Goal: Information Seeking & Learning: Learn about a topic

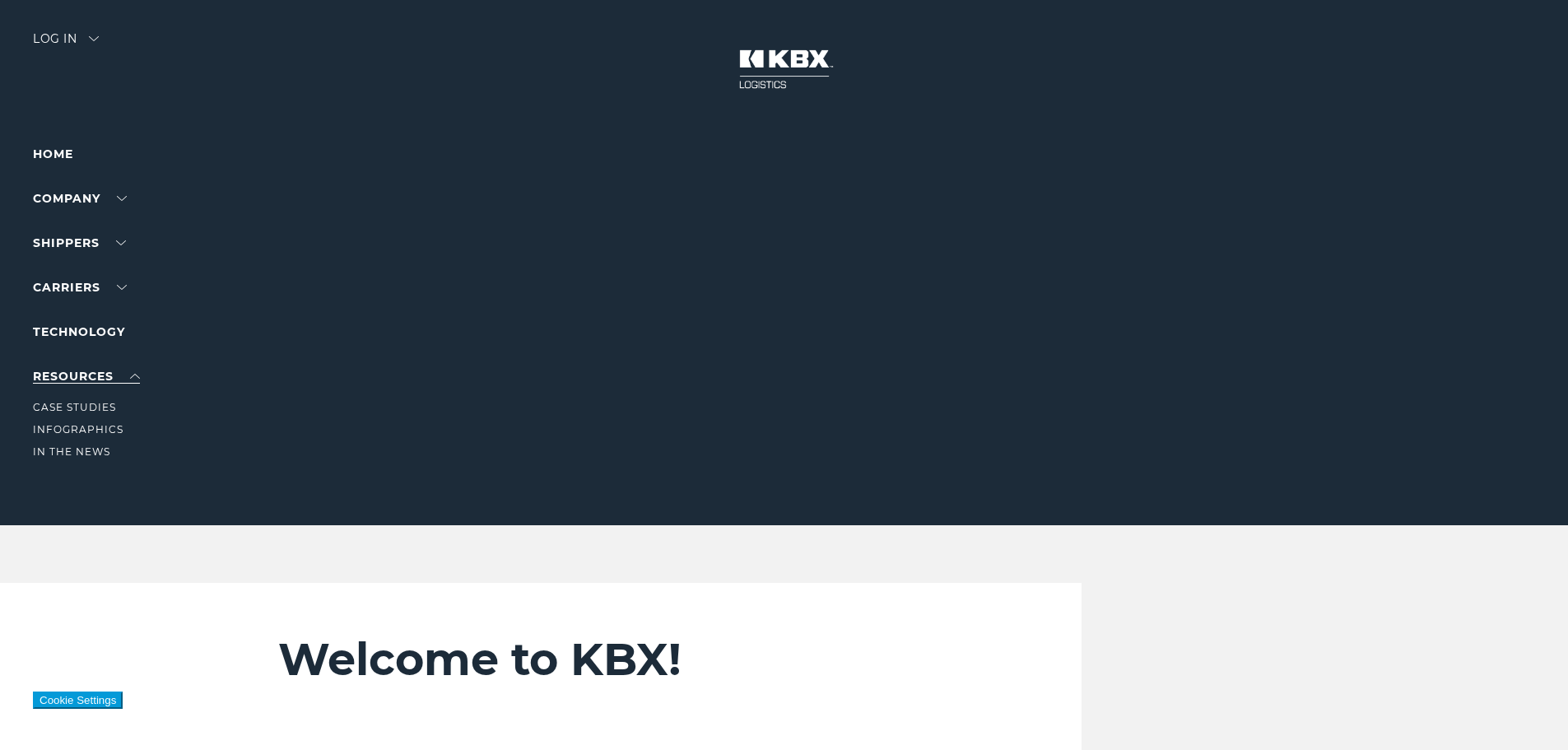
click at [92, 375] on link "RESOURCES" at bounding box center [86, 375] width 107 height 15
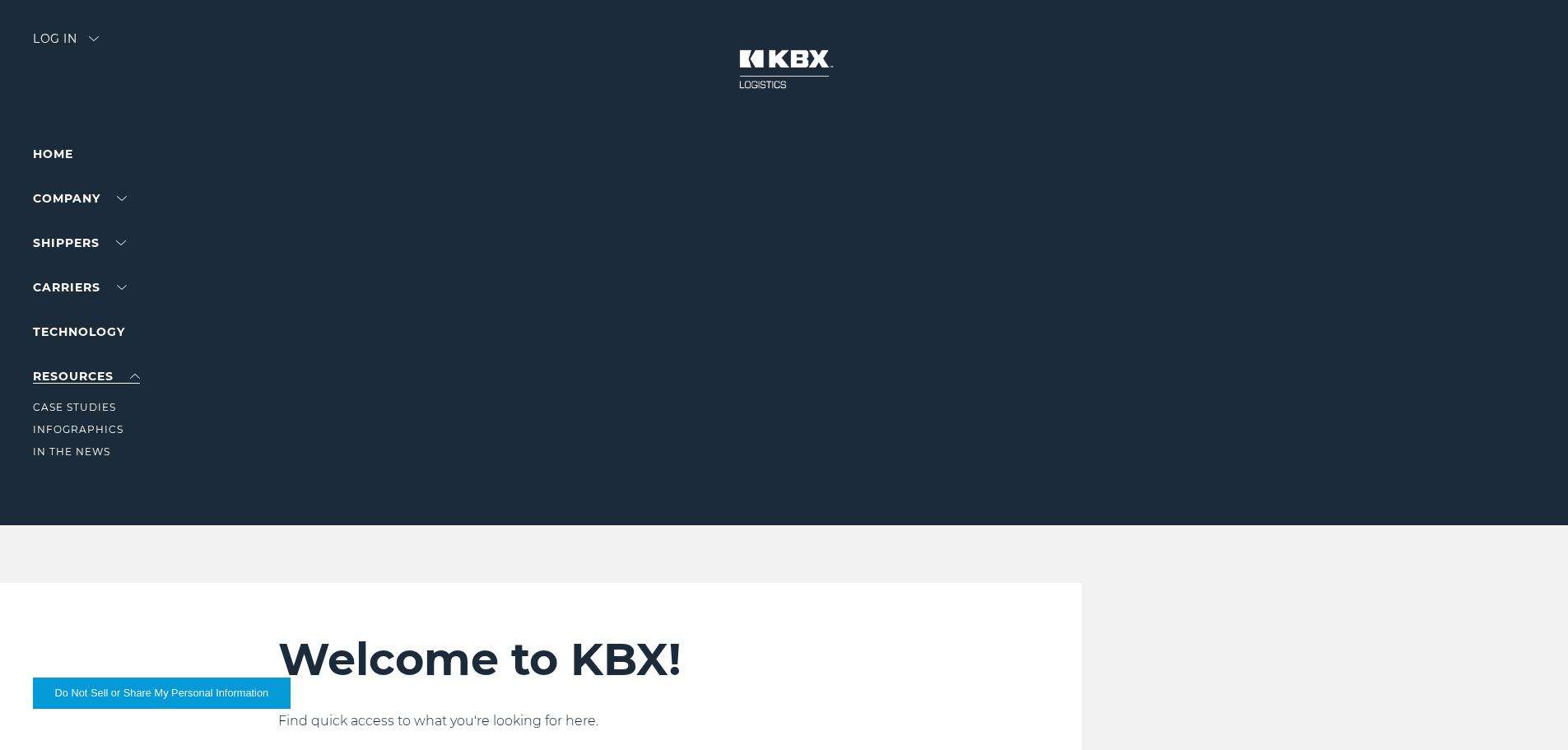
click at [78, 375] on link "RESOURCES" at bounding box center [86, 375] width 107 height 15
click at [85, 318] on ul "Home Company About Us Careers Contact Us SHIPPERS Our Solutions Trucking Intern…" at bounding box center [105, 264] width 144 height 242
click at [80, 334] on link "Technology" at bounding box center [79, 331] width 92 height 15
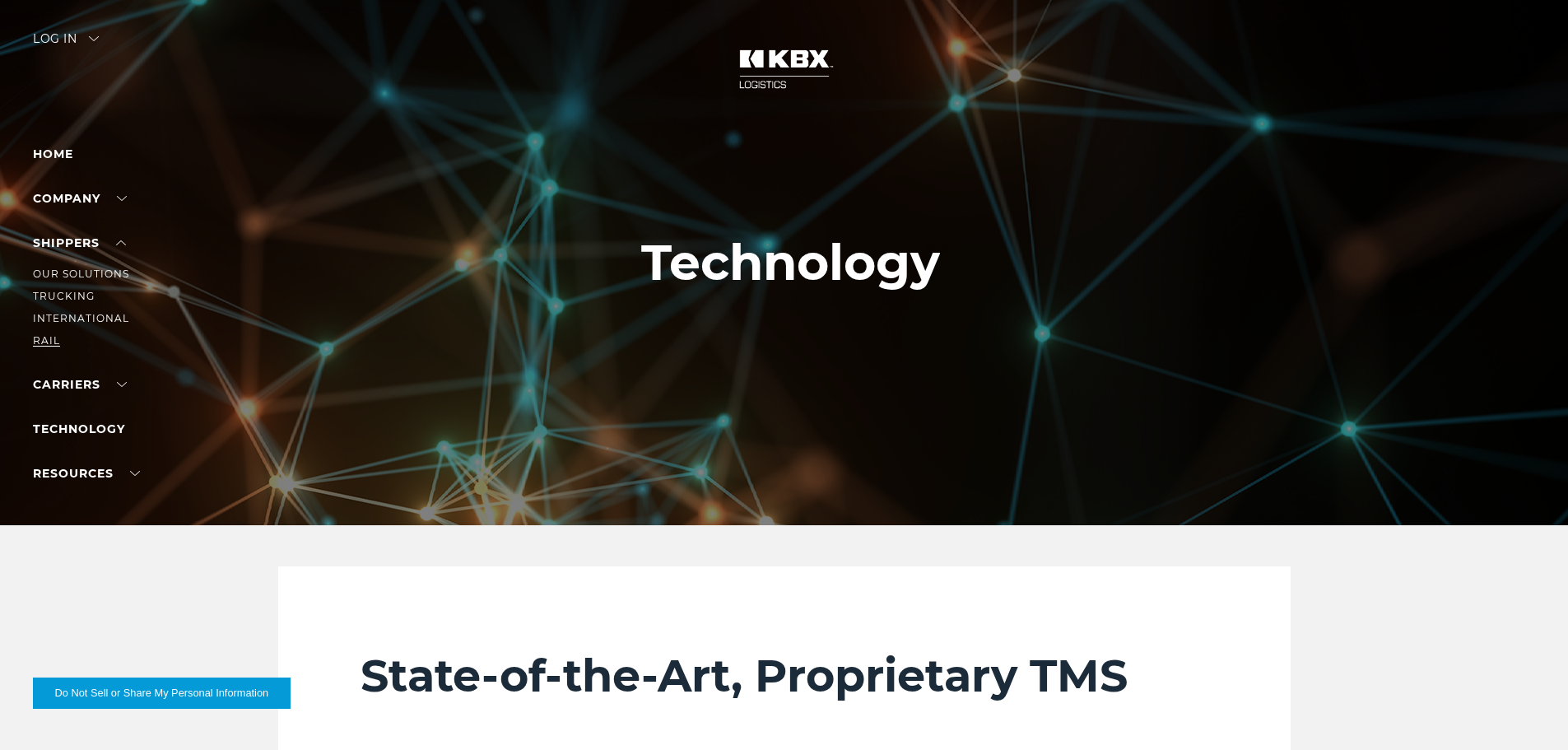
click at [46, 339] on link "RAIL" at bounding box center [47, 340] width 27 height 13
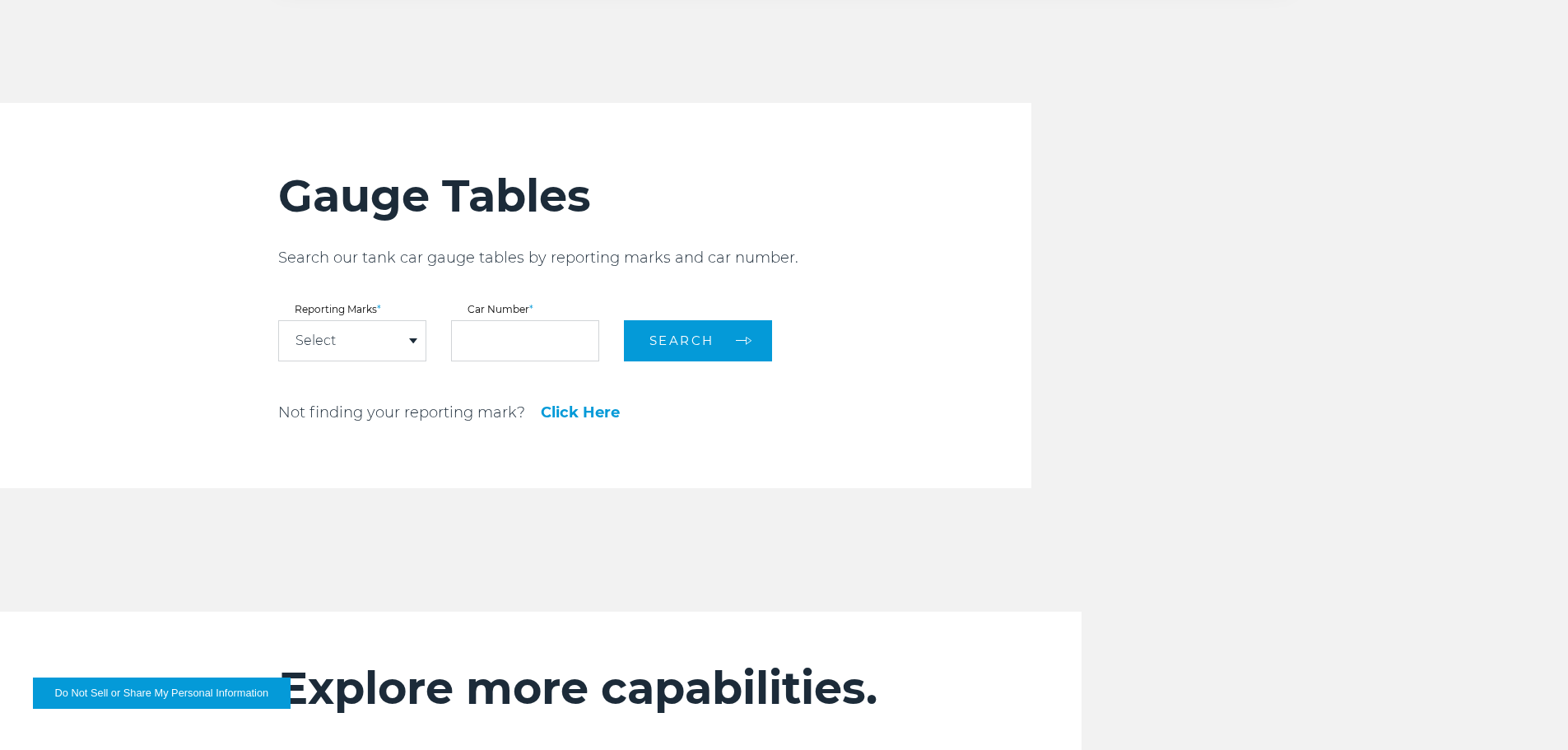
scroll to position [1729, 0]
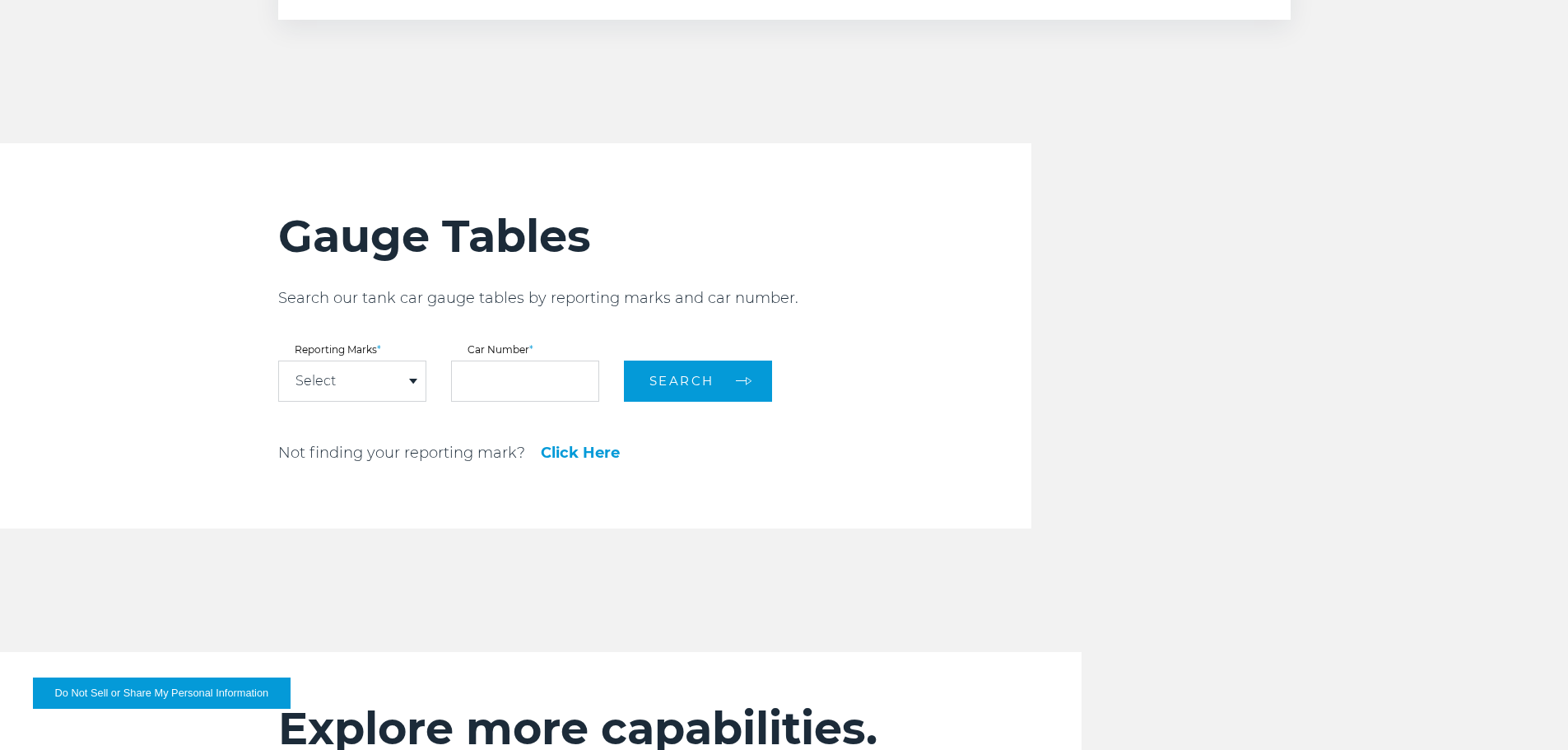
click at [398, 374] on div "Select" at bounding box center [352, 380] width 147 height 40
click at [516, 380] on input "text" at bounding box center [525, 381] width 148 height 41
click at [578, 452] on link "Click Here" at bounding box center [579, 452] width 79 height 15
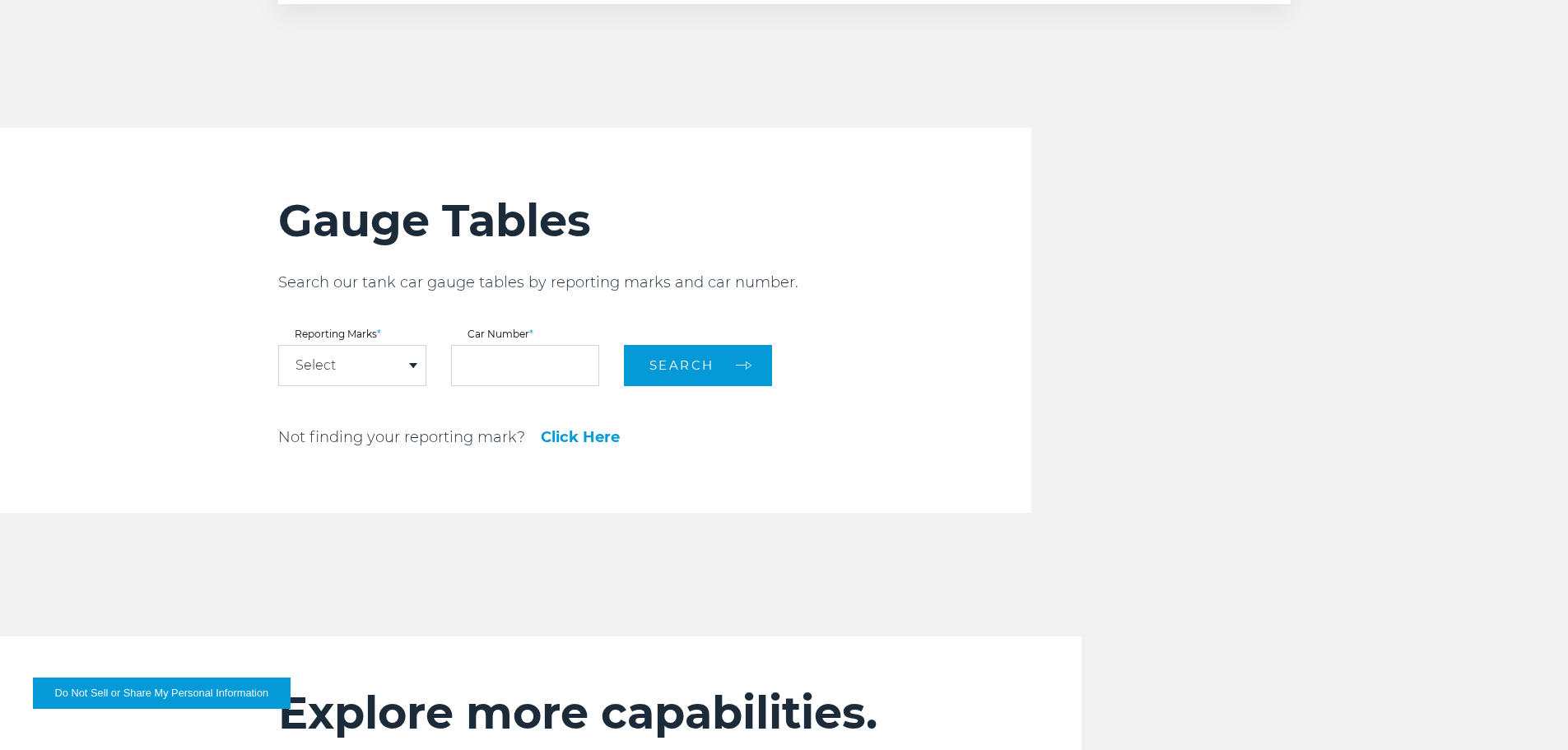
scroll to position [1729, 0]
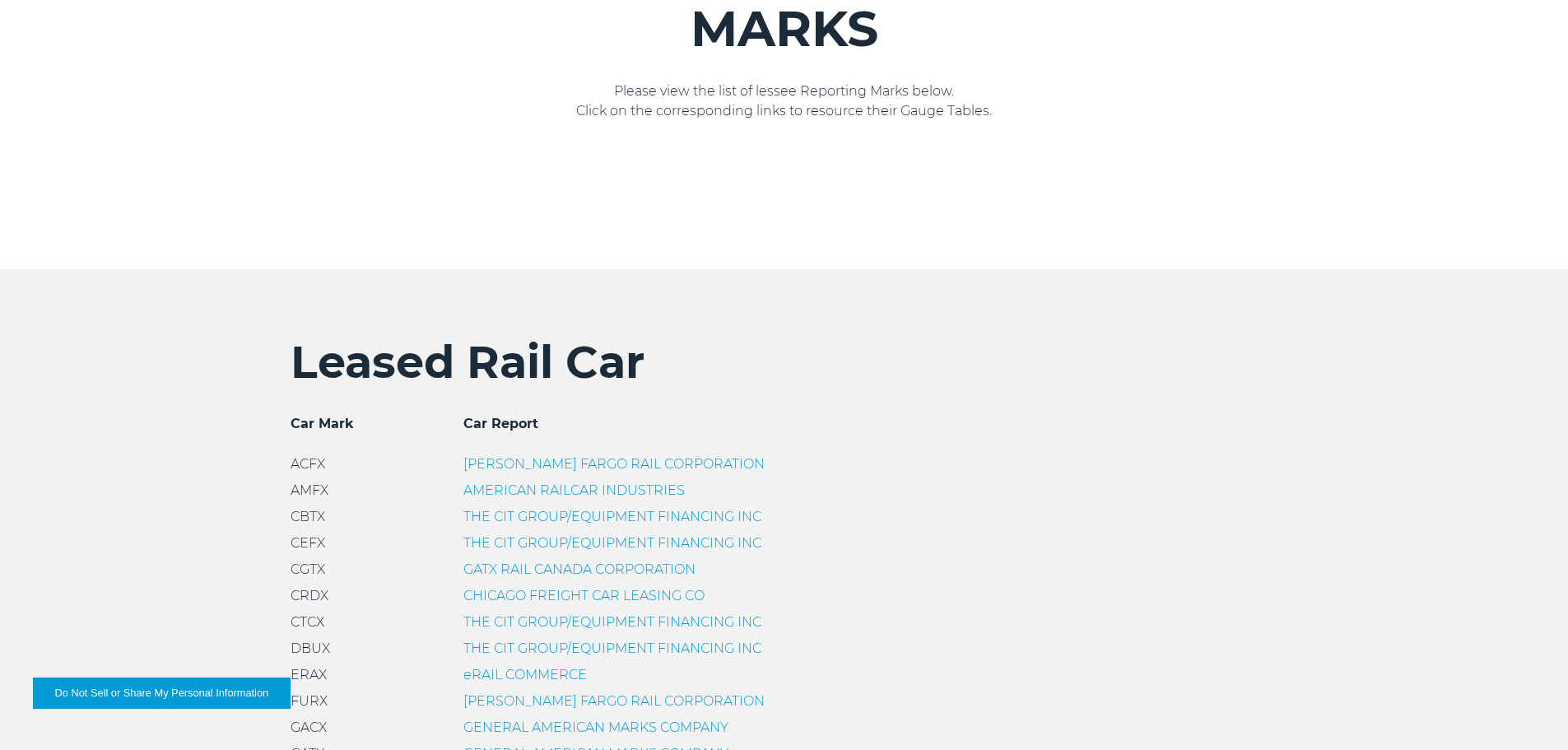
scroll to position [82, 0]
